Goal: Task Accomplishment & Management: Manage account settings

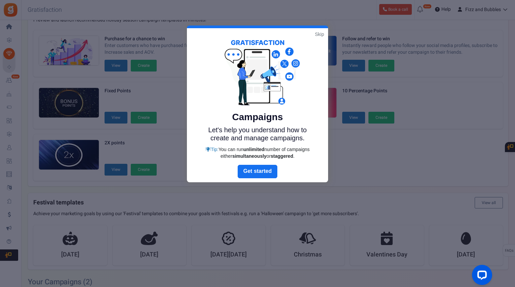
click at [320, 36] on link "Skip" at bounding box center [319, 34] width 9 height 7
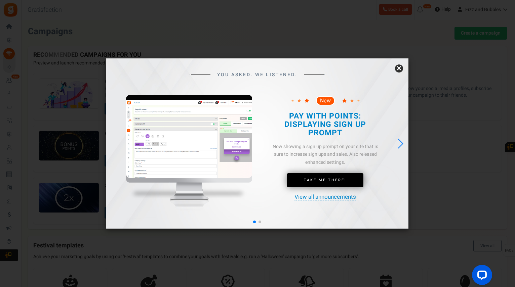
click at [399, 69] on link "×" at bounding box center [399, 69] width 8 height 8
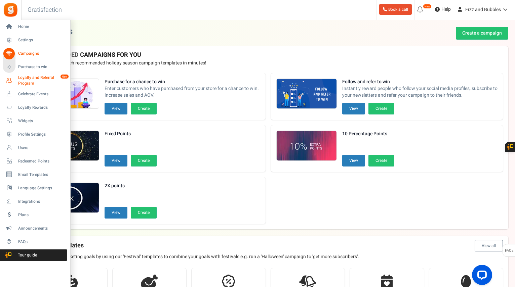
click at [28, 77] on span "Loyalty and Referral Program" at bounding box center [42, 80] width 49 height 11
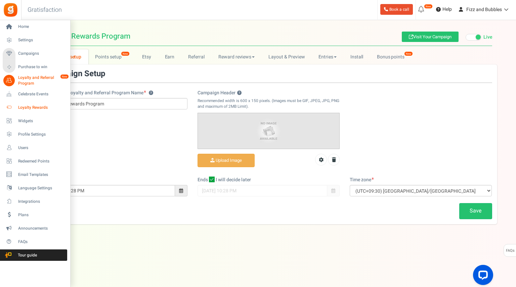
click at [40, 107] on span "Loyalty Rewards" at bounding box center [41, 108] width 47 height 6
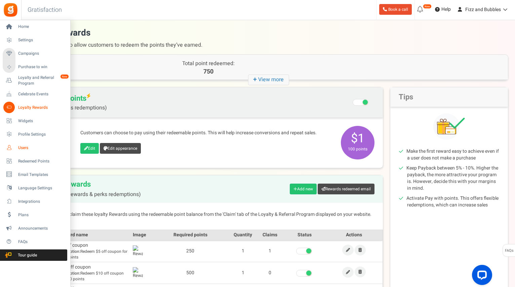
click at [22, 148] on span "Users" at bounding box center [41, 148] width 47 height 6
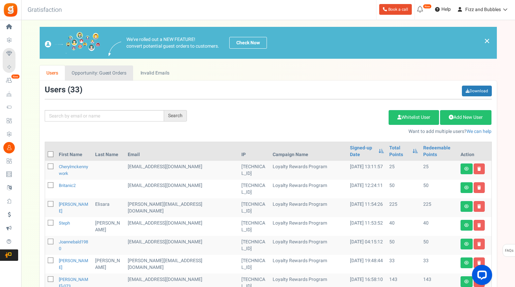
click at [112, 71] on link "Opportunity: Guest Orders" at bounding box center [99, 73] width 68 height 15
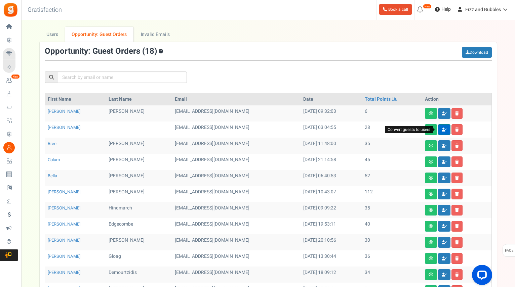
click at [442, 130] on icon at bounding box center [444, 130] width 5 height 4
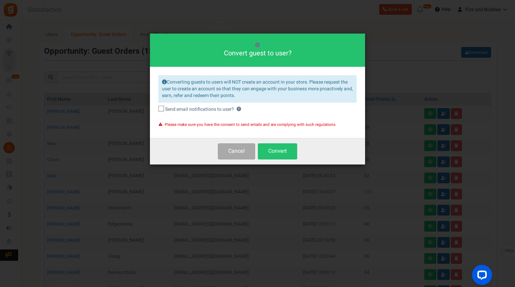
click at [165, 107] on span "Send email notifications to user?" at bounding box center [199, 109] width 69 height 7
click at [156, 108] on input "Send email notifications to user? ?" at bounding box center [154, 110] width 4 height 4
checkbox input "true"
click at [280, 151] on button "Convert" at bounding box center [277, 152] width 39 height 16
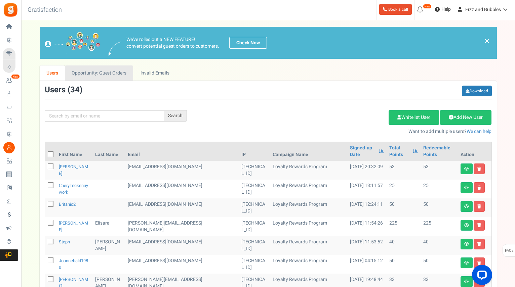
drag, startPoint x: 112, startPoint y: 72, endPoint x: 120, endPoint y: 78, distance: 10.1
click at [113, 72] on link "Opportunity: Guest Orders" at bounding box center [99, 73] width 68 height 15
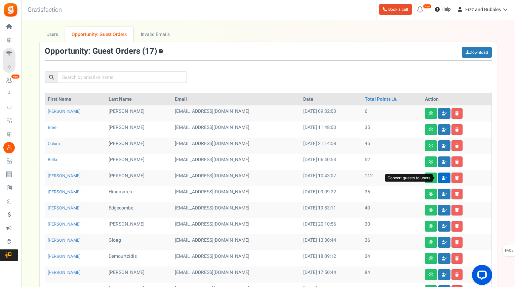
click at [442, 179] on icon at bounding box center [444, 178] width 5 height 4
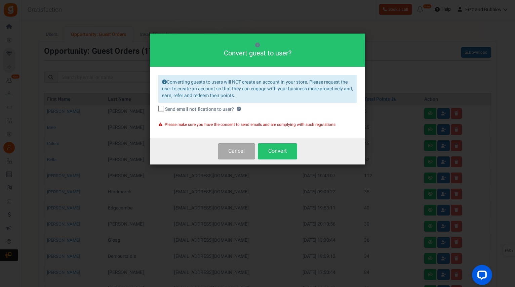
drag, startPoint x: 162, startPoint y: 111, endPoint x: 228, endPoint y: 134, distance: 69.4
click at [164, 112] on span at bounding box center [161, 109] width 6 height 6
click at [156, 112] on input "Send email notifications to user? ?" at bounding box center [154, 110] width 4 height 4
checkbox input "true"
click at [278, 151] on button "Convert" at bounding box center [277, 152] width 39 height 16
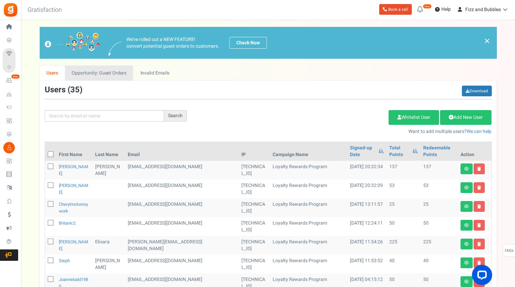
click at [121, 78] on link "Opportunity: Guest Orders" at bounding box center [99, 73] width 68 height 15
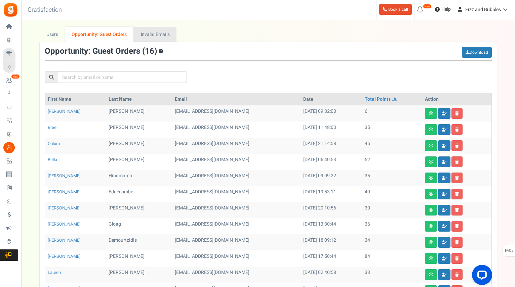
click at [164, 34] on link "Invalid Emails" at bounding box center [155, 34] width 43 height 15
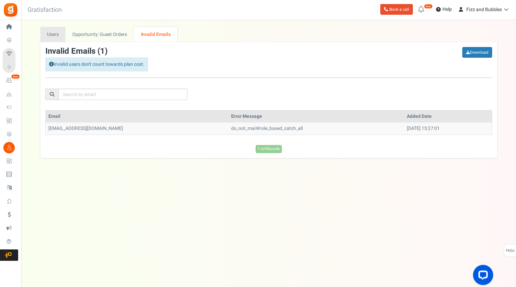
click at [61, 37] on link "Users" at bounding box center [53, 34] width 26 height 15
